Goal: Task Accomplishment & Management: Use online tool/utility

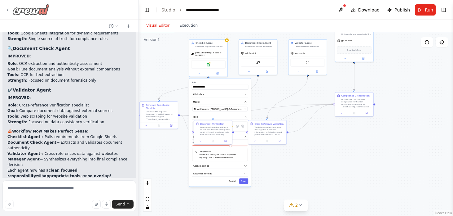
click at [8, 10] on icon at bounding box center [7, 9] width 5 height 5
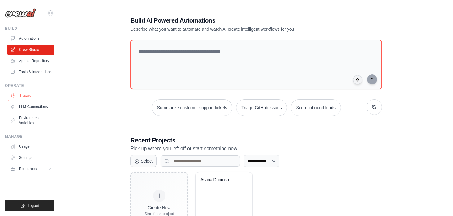
click at [27, 96] on link "Traces" at bounding box center [31, 95] width 47 height 10
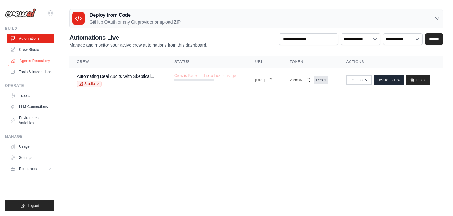
click at [27, 60] on link "Agents Repository" at bounding box center [31, 61] width 47 height 10
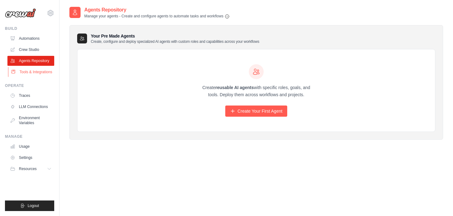
click at [24, 71] on link "Tools & Integrations" at bounding box center [31, 72] width 47 height 10
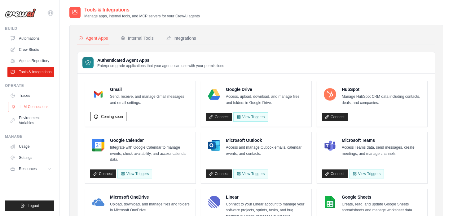
click at [38, 106] on link "LLM Connections" at bounding box center [31, 107] width 47 height 10
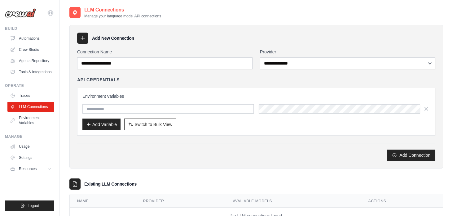
scroll to position [24, 0]
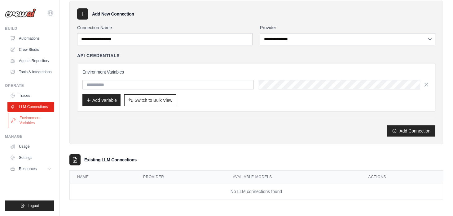
click at [31, 118] on link "Environment Variables" at bounding box center [31, 120] width 47 height 15
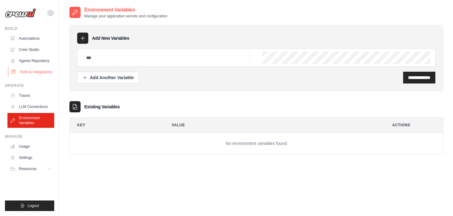
click at [36, 72] on link "Tools & Integrations" at bounding box center [31, 72] width 47 height 10
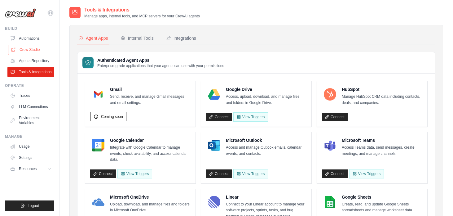
click at [29, 50] on link "Crew Studio" at bounding box center [31, 50] width 47 height 10
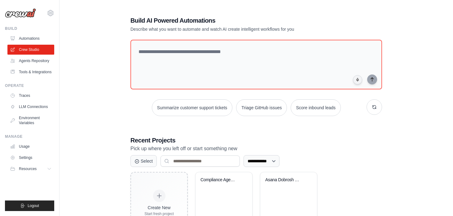
scroll to position [34, 0]
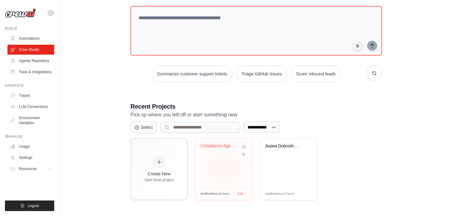
click at [223, 166] on div "Compliance Agent Crew" at bounding box center [223, 162] width 57 height 49
click at [274, 157] on div "Asana Dobrosh Task Summary Reporter" at bounding box center [288, 162] width 57 height 49
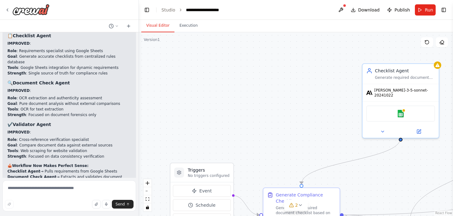
scroll to position [1931, 0]
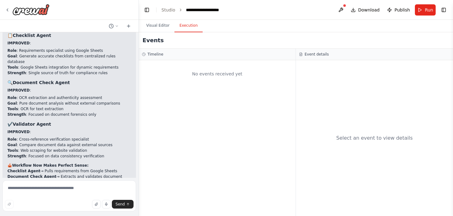
click at [185, 27] on button "Execution" at bounding box center [188, 25] width 28 height 13
click at [157, 26] on button "Visual Editor" at bounding box center [157, 25] width 33 height 13
click at [189, 24] on button "Execution" at bounding box center [188, 25] width 28 height 13
click at [163, 27] on button "Visual Editor" at bounding box center [157, 25] width 33 height 13
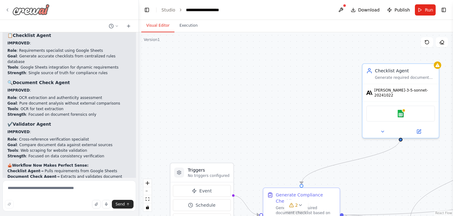
click at [6, 9] on icon at bounding box center [7, 9] width 5 height 5
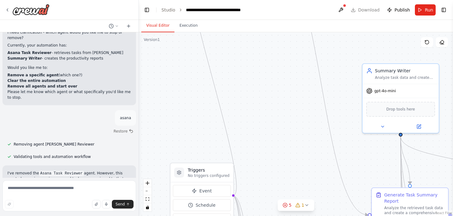
scroll to position [2560, 0]
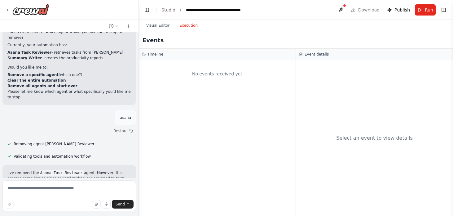
click at [185, 28] on button "Execution" at bounding box center [188, 25] width 28 height 13
click at [156, 25] on button "Visual Editor" at bounding box center [157, 25] width 33 height 13
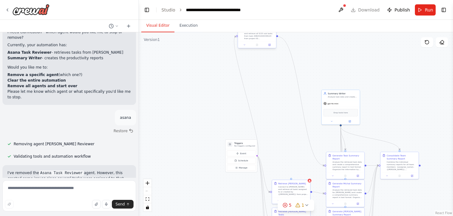
click at [252, 41] on div "Retrieve Dobrosh Tasks Connect to [PERSON_NAME] and retrieve all 5/15 sub tasks…" at bounding box center [257, 32] width 38 height 17
click at [269, 44] on icon at bounding box center [269, 45] width 2 height 2
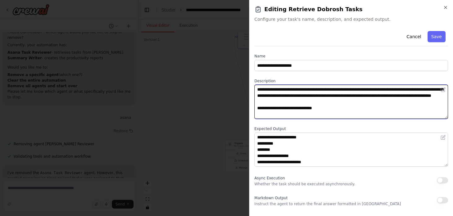
click at [269, 94] on textarea "**********" at bounding box center [351, 102] width 194 height 34
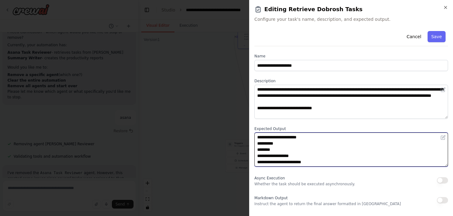
click at [270, 148] on textarea "**********" at bounding box center [351, 149] width 194 height 34
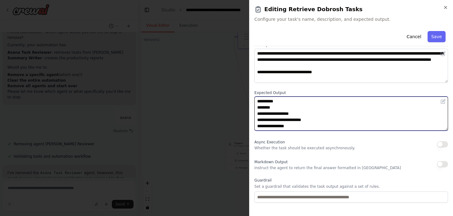
scroll to position [64, 0]
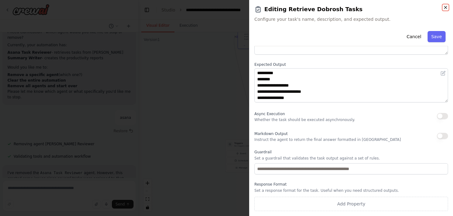
click at [444, 7] on icon "button" at bounding box center [445, 7] width 5 height 5
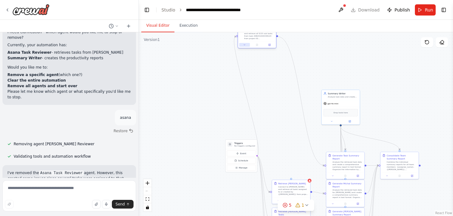
click at [246, 46] on button at bounding box center [244, 45] width 11 height 4
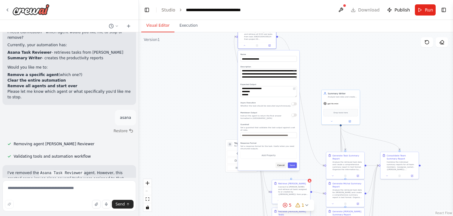
click at [281, 167] on button "Cancel" at bounding box center [280, 165] width 11 height 6
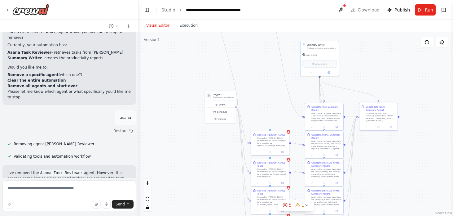
drag, startPoint x: 288, startPoint y: 153, endPoint x: 263, endPoint y: 107, distance: 52.8
click at [263, 107] on div ".deletable-edge-delete-btn { width: 20px; height: 20px; border: 0px solid #ffff…" at bounding box center [296, 123] width 314 height 183
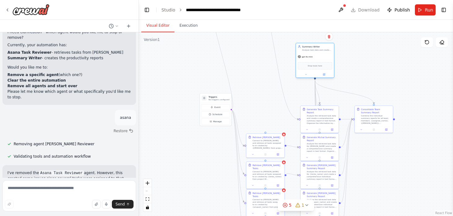
click at [316, 66] on span "Drop tools here" at bounding box center [315, 65] width 14 height 3
click at [321, 64] on span "Drop tools here" at bounding box center [315, 65] width 14 height 3
click at [306, 75] on icon at bounding box center [305, 74] width 2 height 2
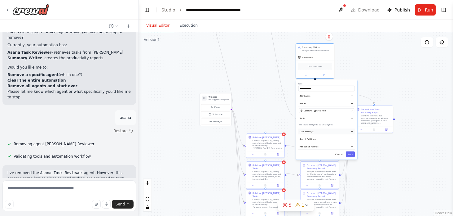
click at [324, 131] on button "LLM Settings" at bounding box center [326, 132] width 56 height 6
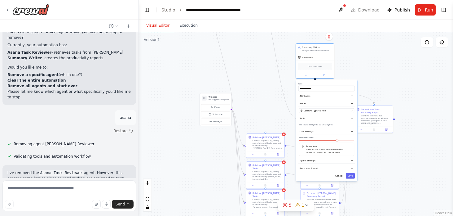
click at [324, 148] on p "Lower (0.1 to 0.3) for factual responses." at bounding box center [329, 149] width 46 height 3
click at [346, 136] on div "Temperature: 0.9 Temperature Lower (0.1 to 0.3) for factual responses. Higher (…" at bounding box center [326, 146] width 55 height 20
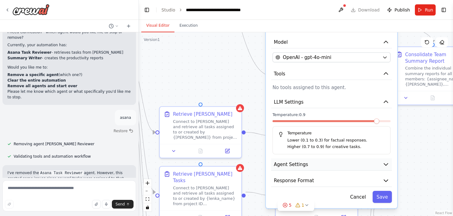
click at [319, 163] on button "Agent Settings" at bounding box center [331, 164] width 121 height 12
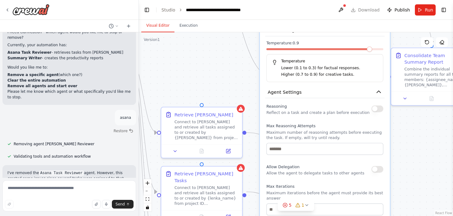
drag, startPoint x: 327, startPoint y: 192, endPoint x: 320, endPoint y: 118, distance: 73.7
click at [320, 118] on div "Reasoning Reflect on a task and create a plan before execution Max Reasoning At…" at bounding box center [324, 192] width 117 height 181
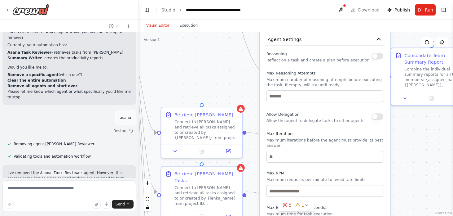
drag, startPoint x: 328, startPoint y: 142, endPoint x: 323, endPoint y: 83, distance: 59.0
click at [323, 83] on div "Max Reasoning Attempts Maximum number of reasoning attempts before executing th…" at bounding box center [324, 86] width 117 height 32
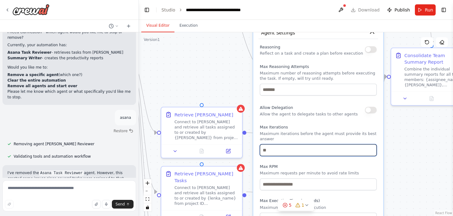
drag, startPoint x: 321, startPoint y: 144, endPoint x: 316, endPoint y: 91, distance: 53.7
click at [316, 91] on div "Reasoning Reflect on a task and create a plan before execution Max Reasoning At…" at bounding box center [318, 133] width 117 height 181
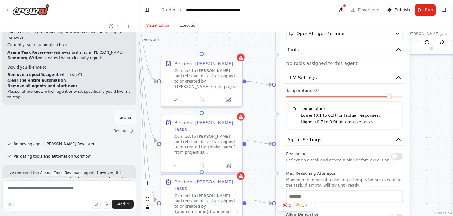
drag, startPoint x: 321, startPoint y: 129, endPoint x: 345, endPoint y: 238, distance: 112.4
click at [345, 215] on html "Hello! I'm the CrewAI assistant. What kind of automation do you want to build? …" at bounding box center [226, 108] width 453 height 216
